Goal: Task Accomplishment & Management: Manage account settings

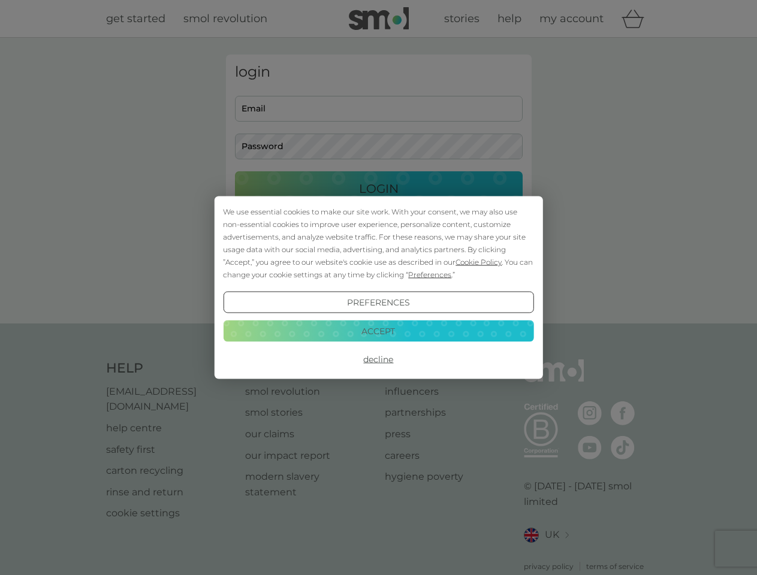
click at [479, 262] on span "Cookie Policy" at bounding box center [479, 262] width 46 height 9
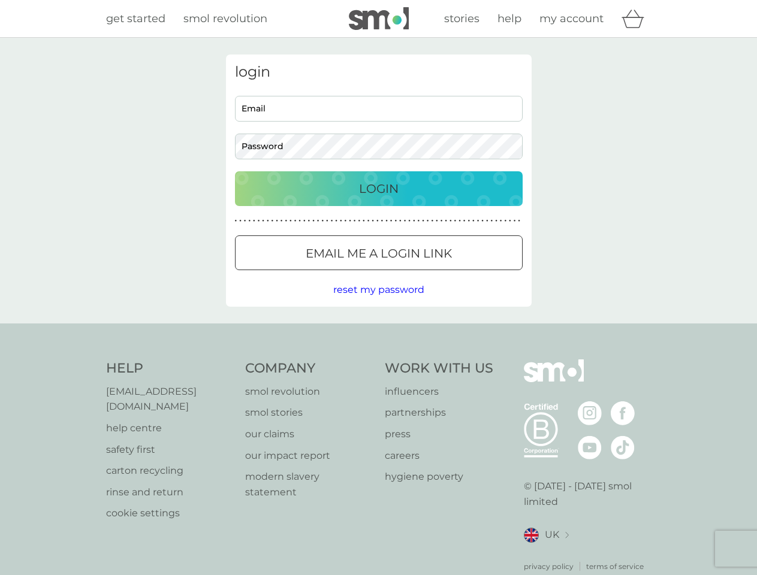
click at [429, 275] on div "login Email Password Login ● ● ● ● ● ● ● ● ● ● ● ● ● ● ● ● ● ● ● ● ● ● ● ● ● ● …" at bounding box center [379, 181] width 306 height 252
click at [378, 303] on div "login Email Password Login ● ● ● ● ● ● ● ● ● ● ● ● ● ● ● ● ● ● ● ● ● ● ● ● ● ● …" at bounding box center [379, 181] width 306 height 252
click at [378, 360] on div "Help [EMAIL_ADDRESS][DOMAIN_NAME] help centre safety first carton recycling rin…" at bounding box center [378, 466] width 545 height 213
click at [378, 331] on div "Help [EMAIL_ADDRESS][DOMAIN_NAME] help centre safety first carton recycling rin…" at bounding box center [378, 466] width 757 height 285
